Goal: Task Accomplishment & Management: Manage account settings

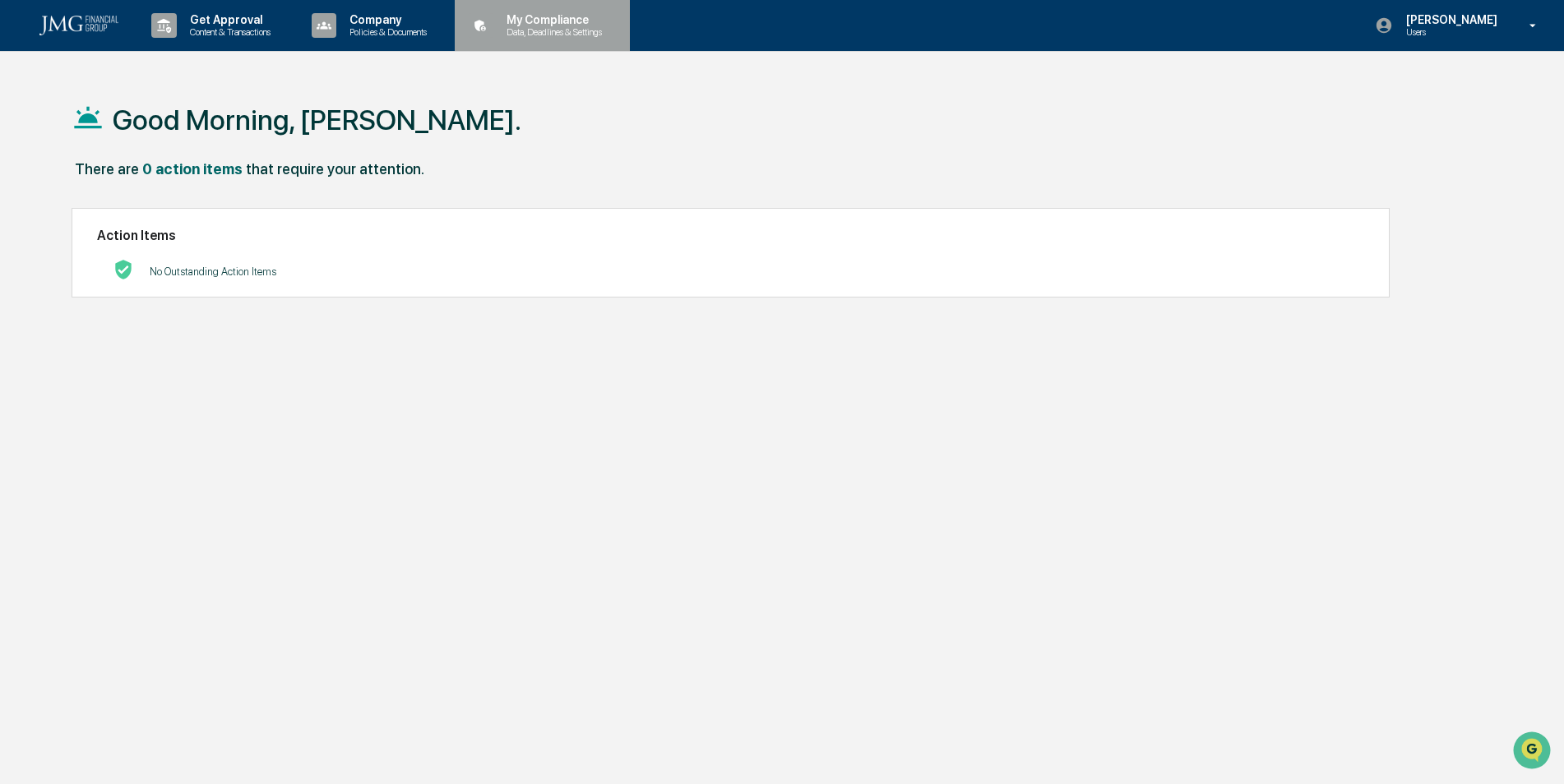
click at [522, 14] on p "My Compliance" at bounding box center [552, 20] width 116 height 14
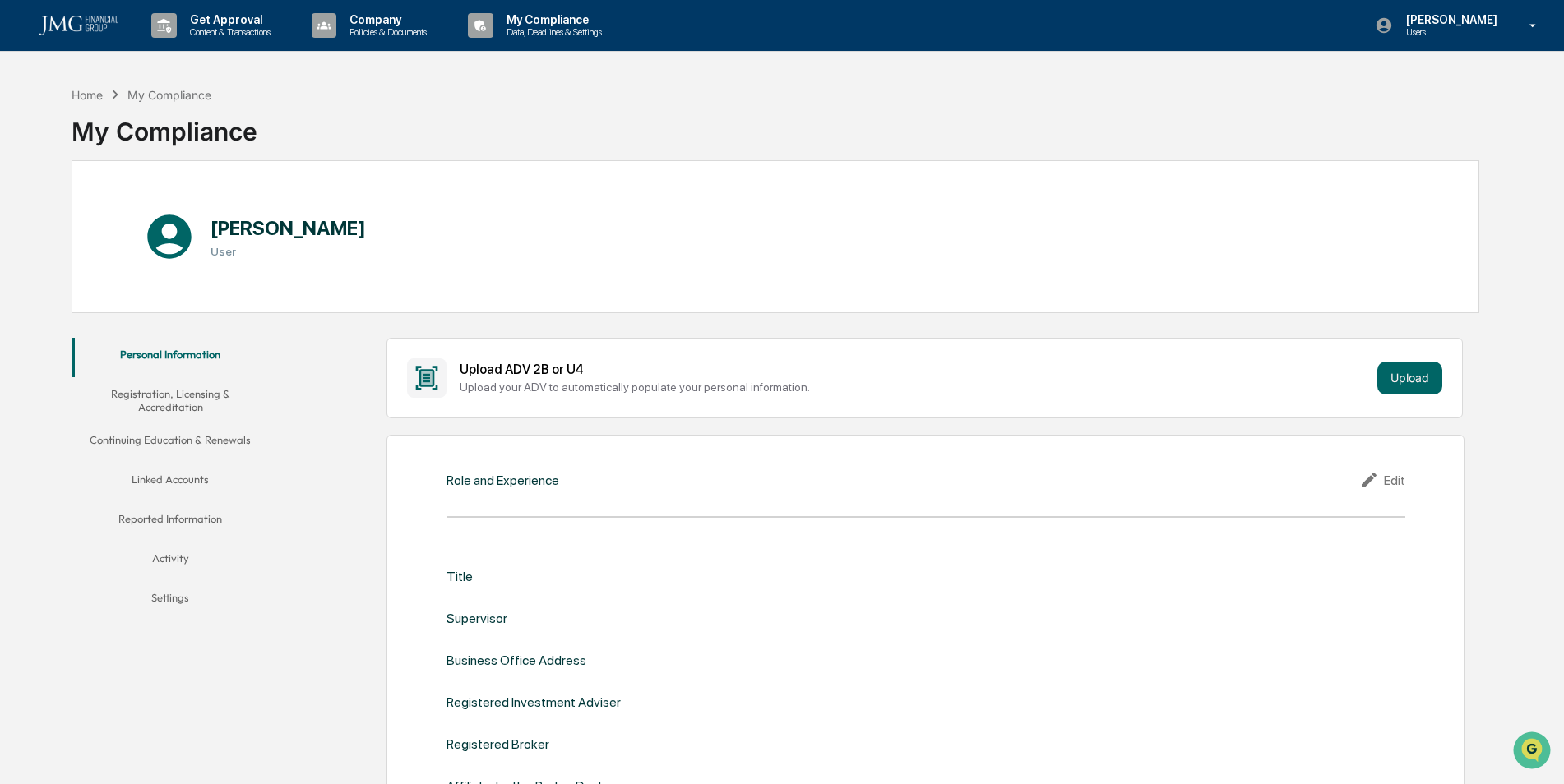
click at [190, 486] on button "Linked Accounts" at bounding box center [171, 482] width 197 height 40
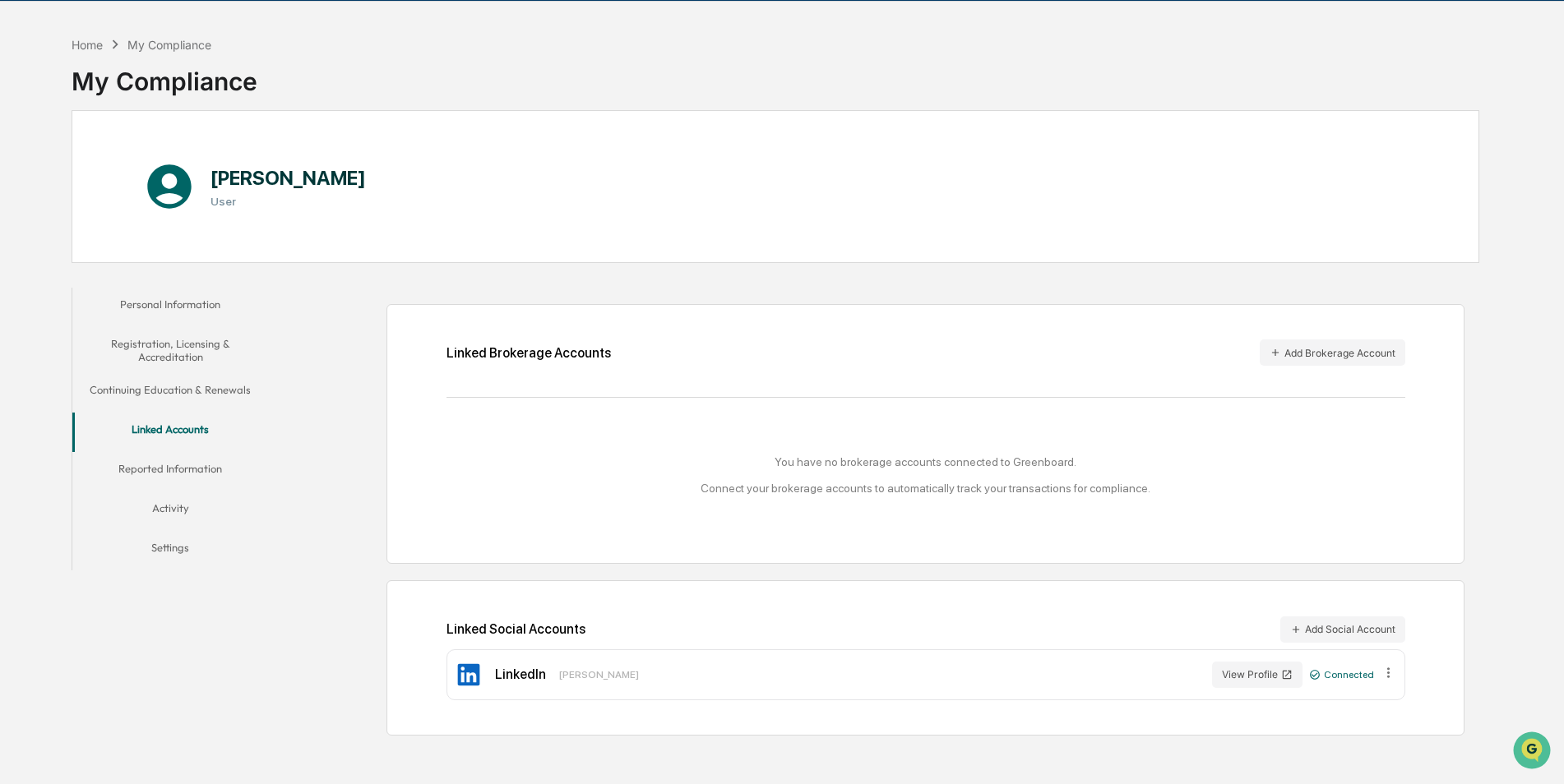
scroll to position [78, 0]
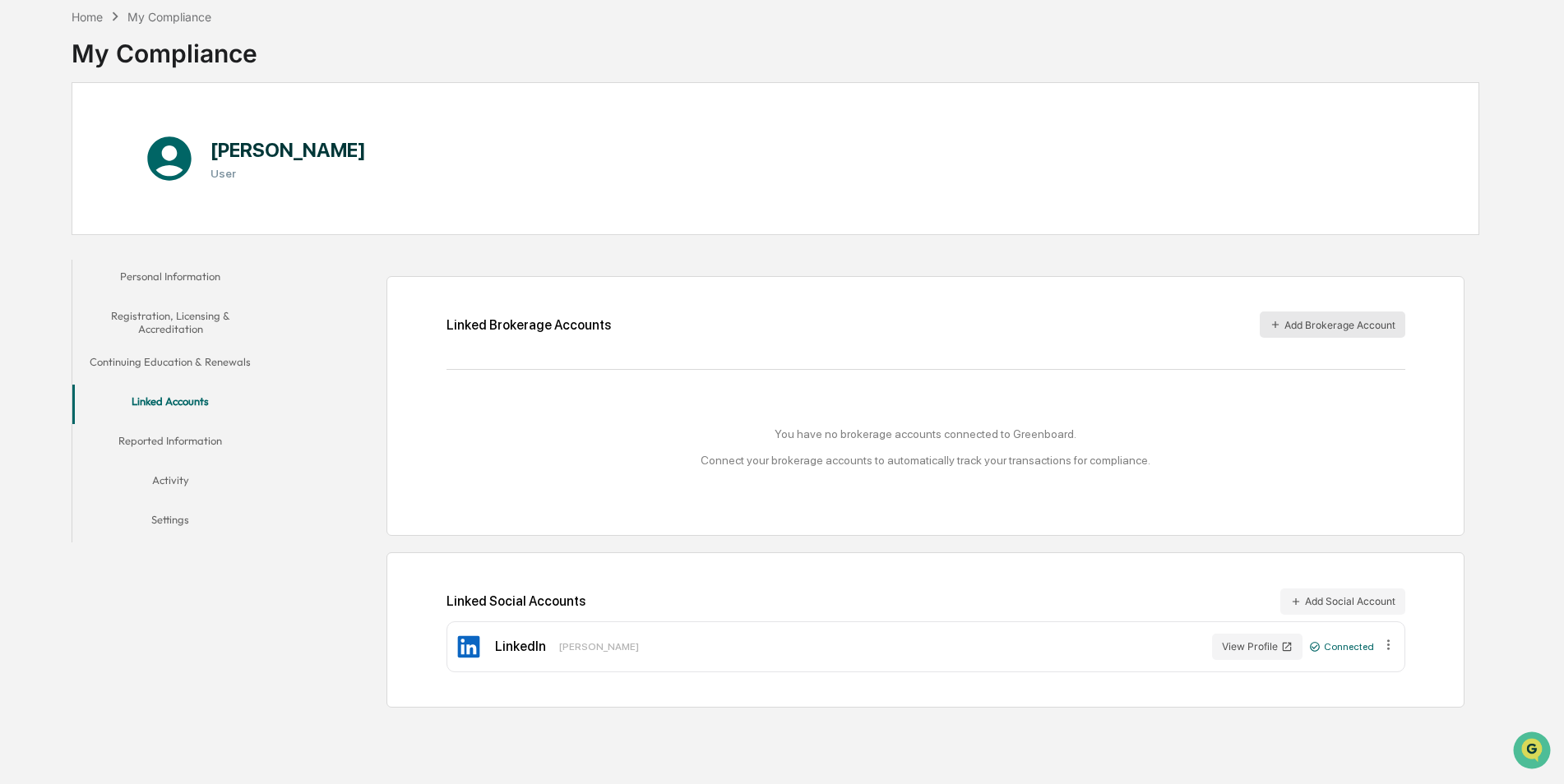
click at [1295, 321] on button "Add Brokerage Account" at bounding box center [1332, 324] width 145 height 26
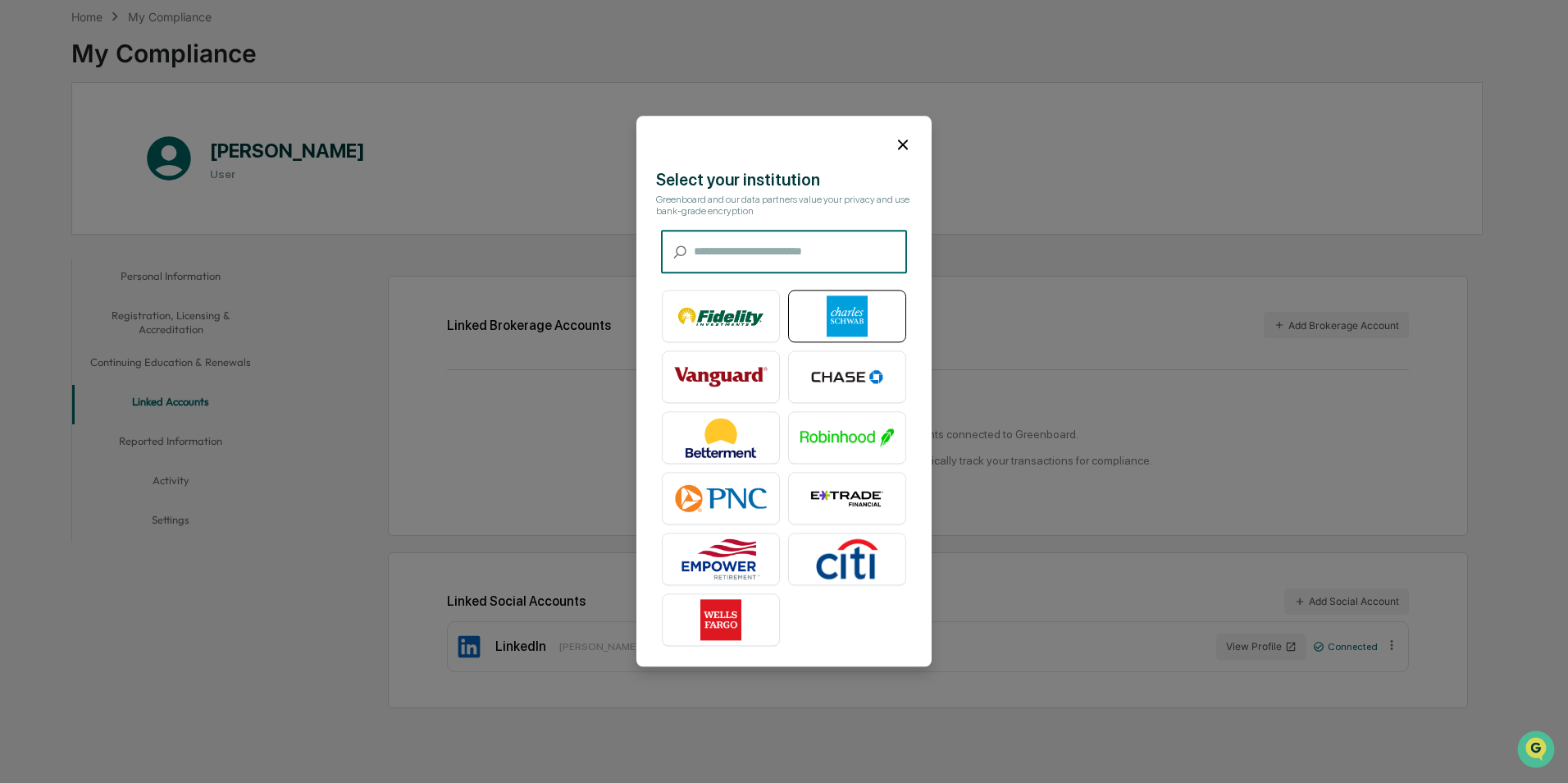
click at [882, 313] on img at bounding box center [847, 316] width 94 height 41
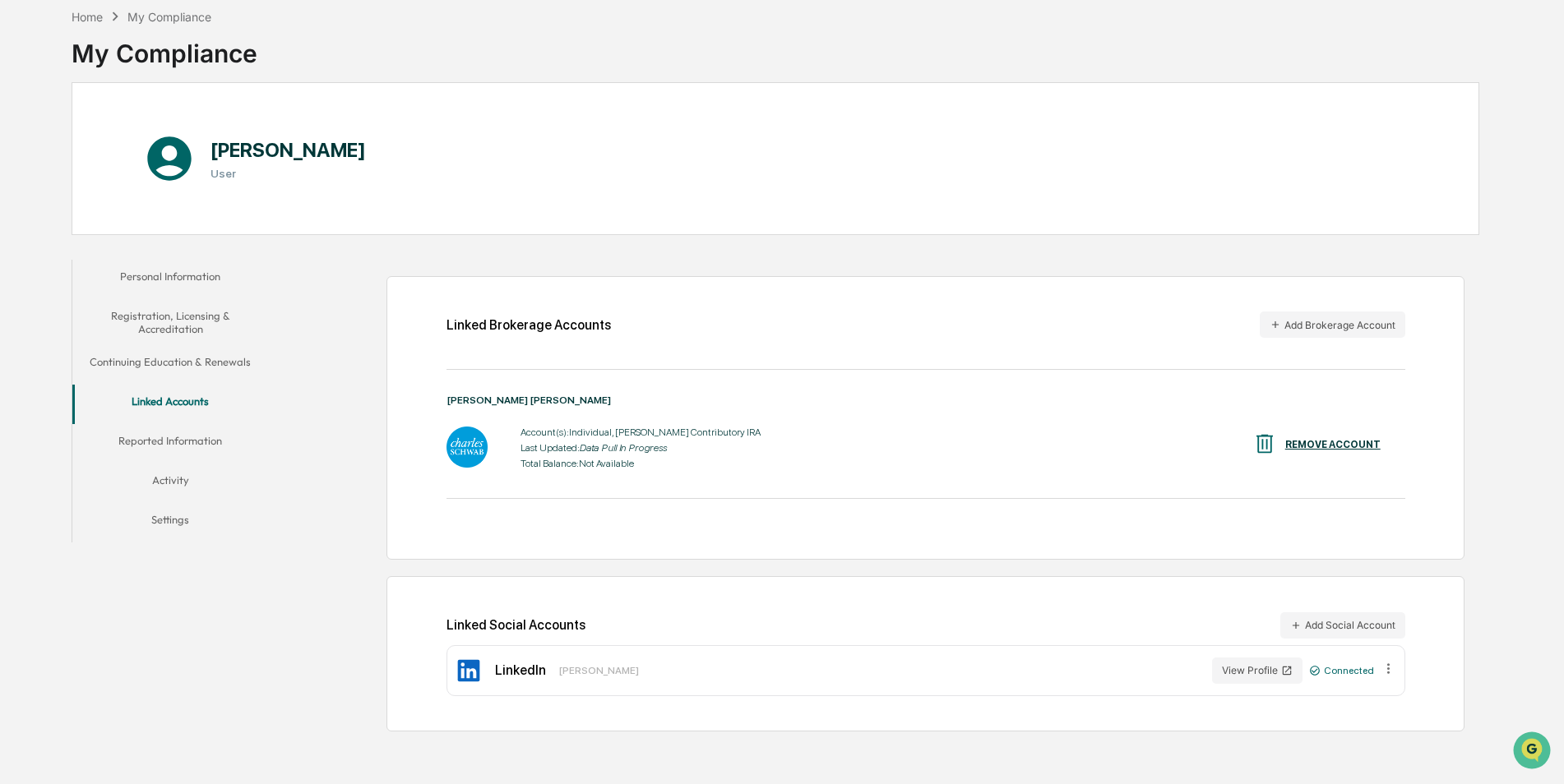
click at [185, 370] on button "Continuing Education & Renewals" at bounding box center [171, 364] width 197 height 40
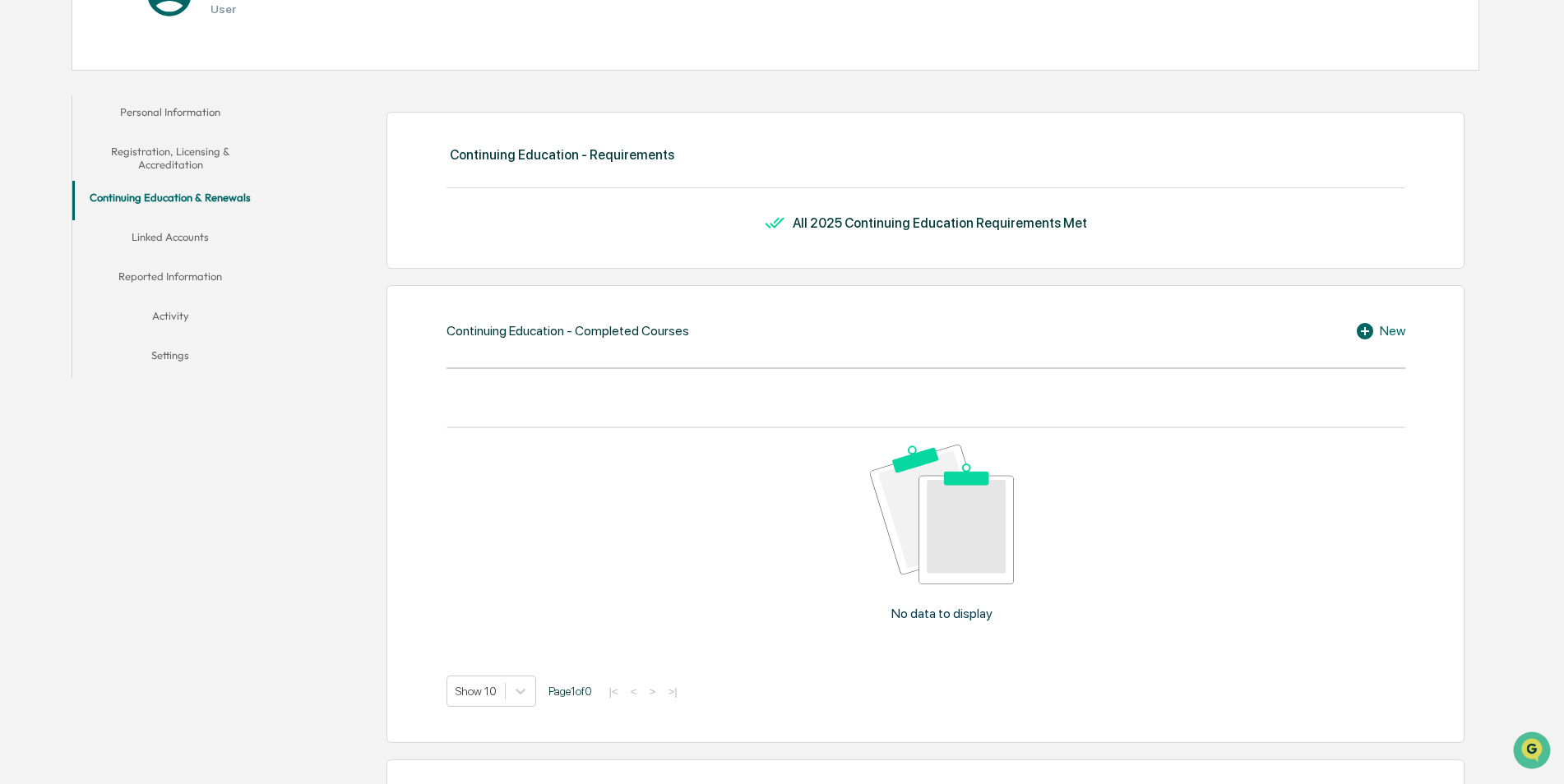
click at [185, 320] on button "Activity" at bounding box center [171, 319] width 197 height 40
